Goal: Communication & Community: Answer question/provide support

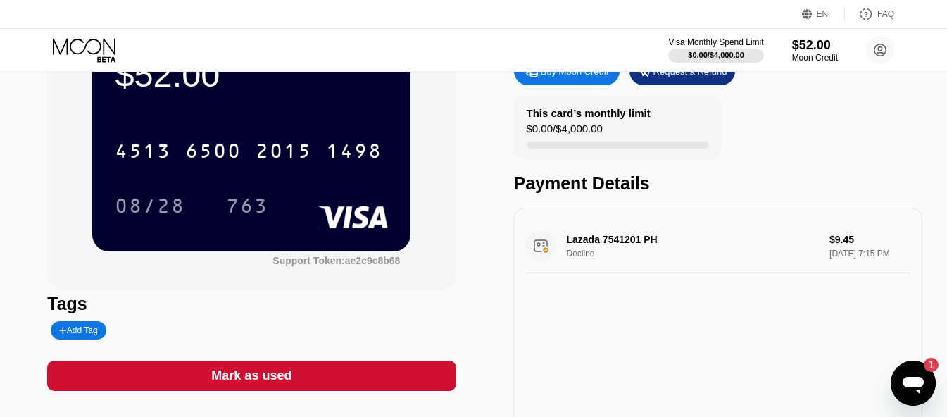
click at [897, 370] on div "Open messaging window, 1 unread message" at bounding box center [913, 383] width 42 height 42
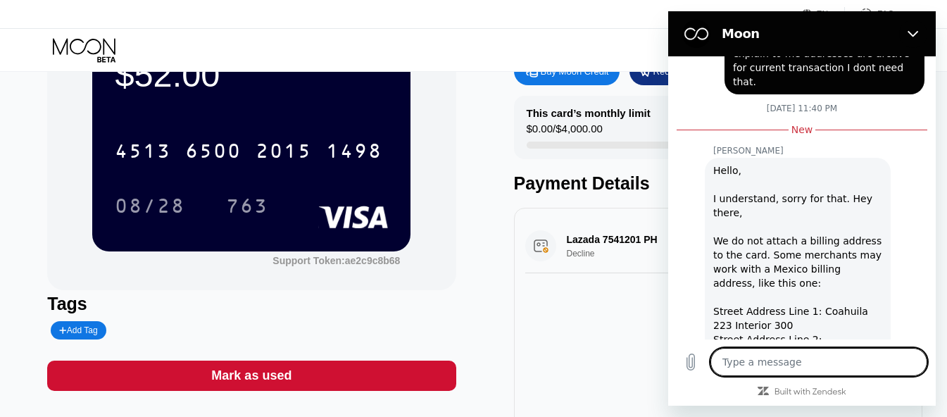
scroll to position [821, 0]
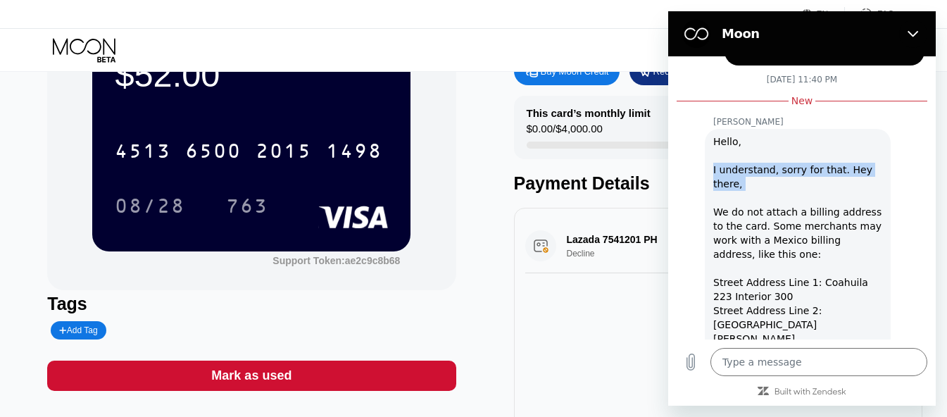
drag, startPoint x: 713, startPoint y: 139, endPoint x: 816, endPoint y: 165, distance: 106.8
click at [816, 165] on div "[PERSON_NAME] says: Hello, I understand, sorry for that. Hey there, We do not a…" at bounding box center [798, 296] width 186 height 335
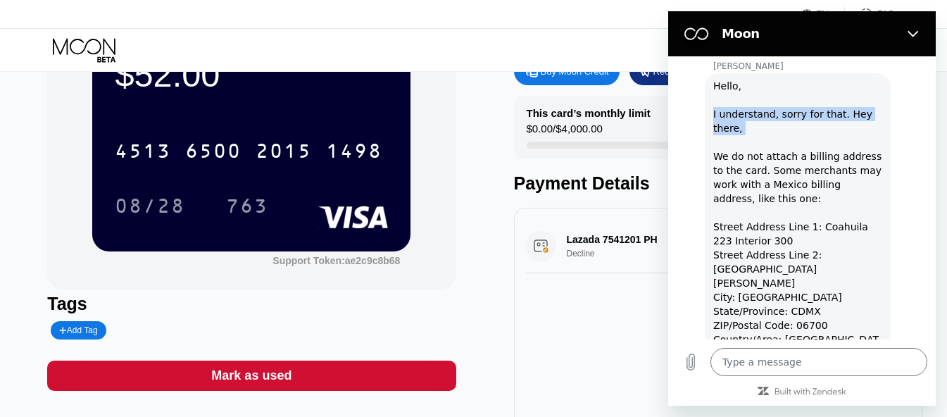
scroll to position [905, 0]
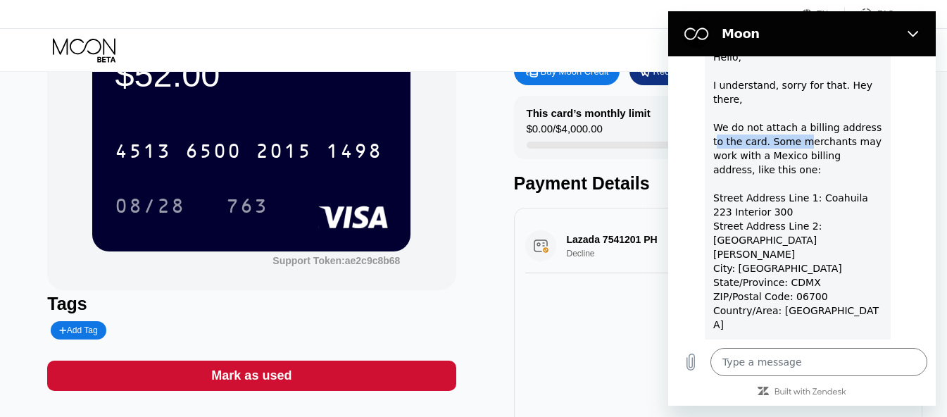
drag, startPoint x: 718, startPoint y: 111, endPoint x: 803, endPoint y: 113, distance: 85.3
click at [800, 111] on div "Hello, I understand, sorry for that. Hey there, We do not attach a billing addr…" at bounding box center [797, 212] width 169 height 324
click at [804, 113] on div "Hello, I understand, sorry for that. Hey there, We do not attach a billing addr…" at bounding box center [797, 212] width 169 height 324
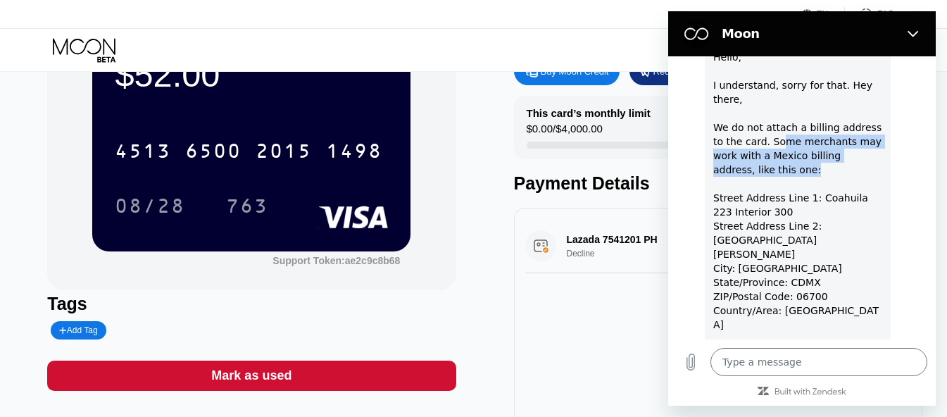
drag, startPoint x: 776, startPoint y: 114, endPoint x: 860, endPoint y: 148, distance: 90.4
click at [860, 148] on div "Hello, I understand, sorry for that. Hey there, We do not attach a billing addr…" at bounding box center [797, 212] width 169 height 324
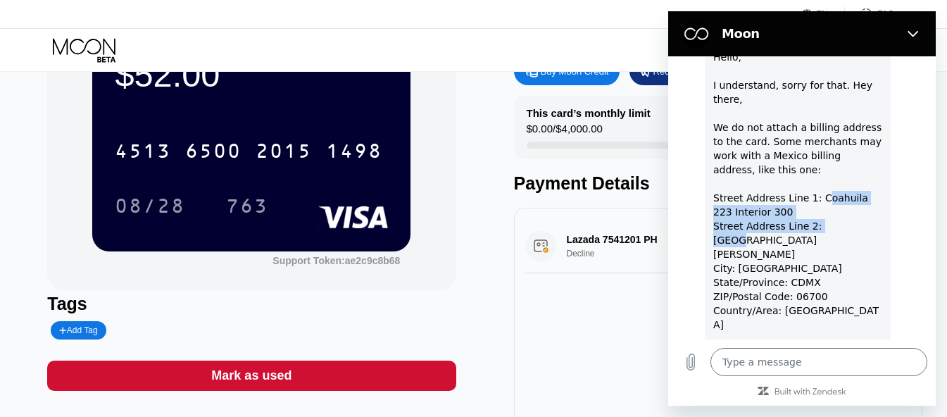
drag, startPoint x: 818, startPoint y: 169, endPoint x: 843, endPoint y: 191, distance: 33.5
click at [843, 191] on div "Hello, I understand, sorry for that. Hey there, We do not attach a billing addr…" at bounding box center [797, 212] width 169 height 324
click at [814, 214] on div "Hello, I understand, sorry for that. Hey there, We do not attach a billing addr…" at bounding box center [797, 212] width 169 height 324
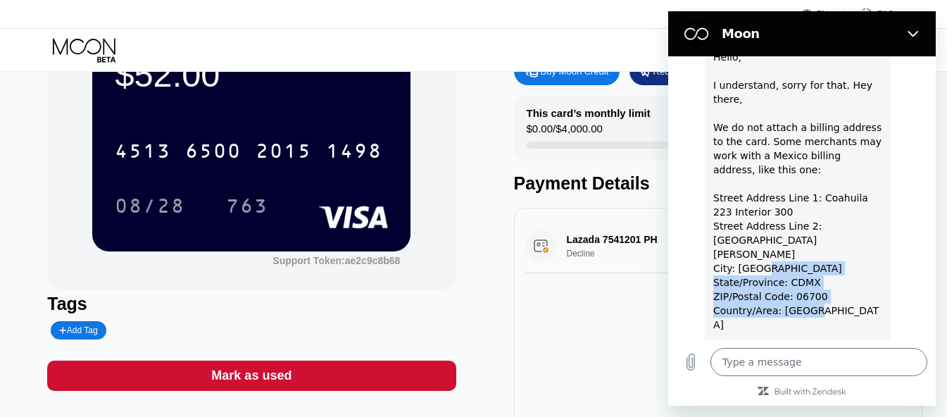
drag, startPoint x: 821, startPoint y: 251, endPoint x: 841, endPoint y: 266, distance: 24.2
click at [841, 266] on div "Hello, I understand, sorry for that. Hey there, We do not attach a billing addr…" at bounding box center [797, 212] width 169 height 324
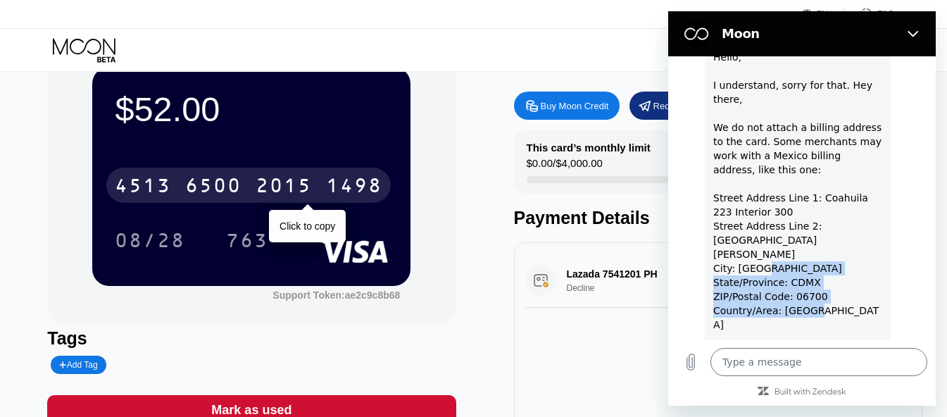
scroll to position [0, 0]
